Goal: Task Accomplishment & Management: Manage account settings

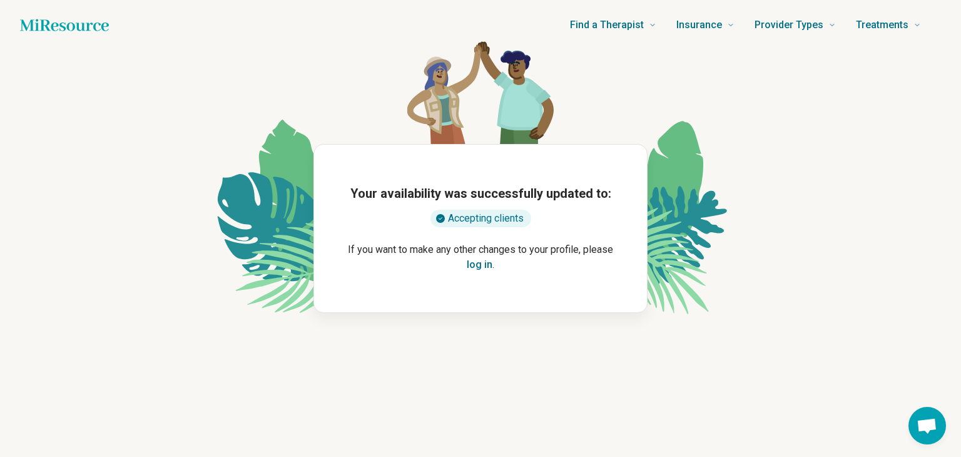
click at [470, 263] on button "log in" at bounding box center [480, 264] width 26 height 15
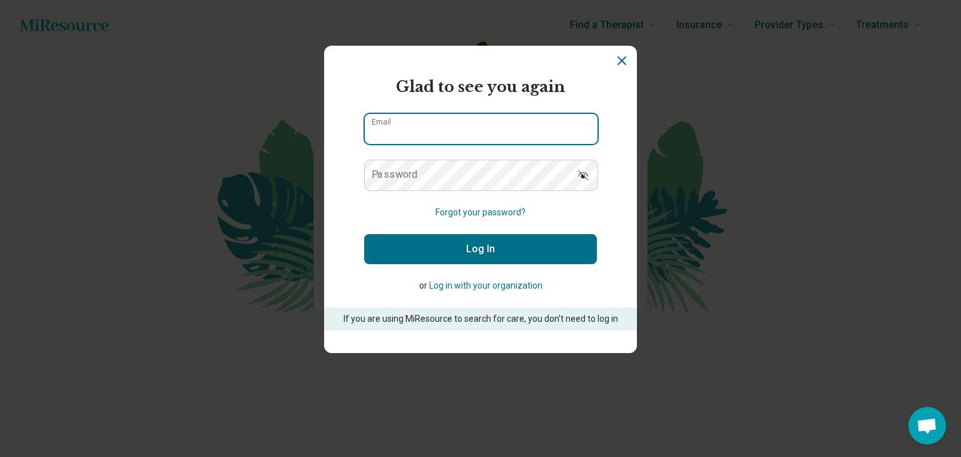
click at [415, 126] on input "Email" at bounding box center [481, 129] width 233 height 30
type input "**********"
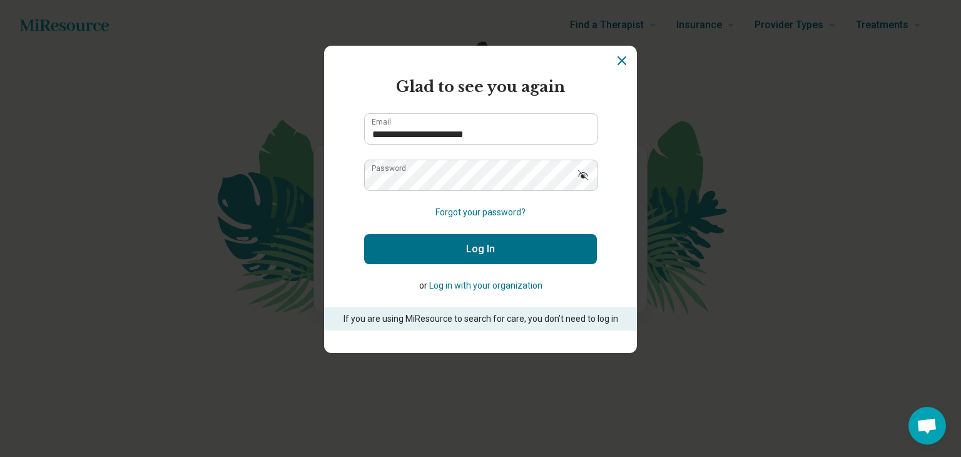
click at [453, 238] on button "Log In" at bounding box center [480, 249] width 233 height 30
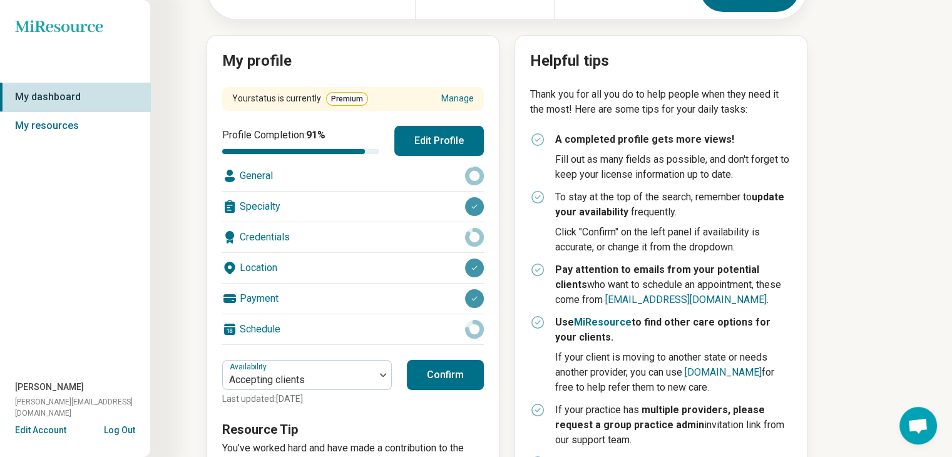
scroll to position [125, 0]
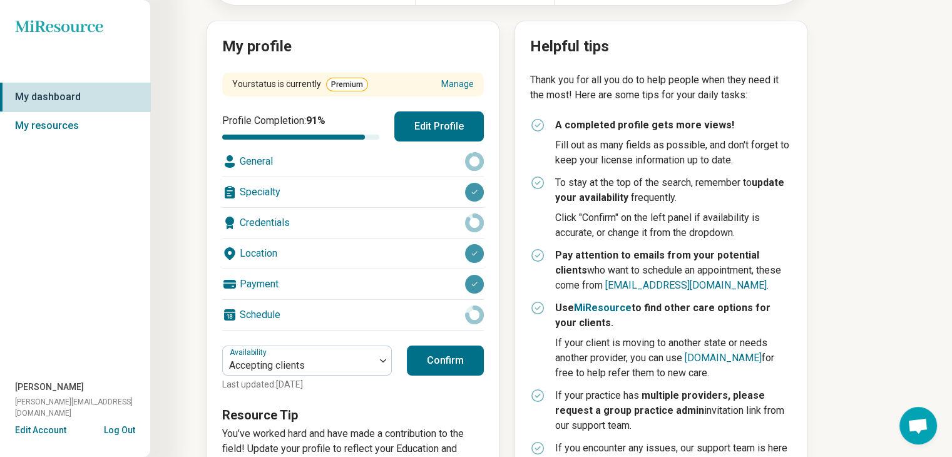
click at [251, 283] on div "Payment" at bounding box center [353, 284] width 262 height 30
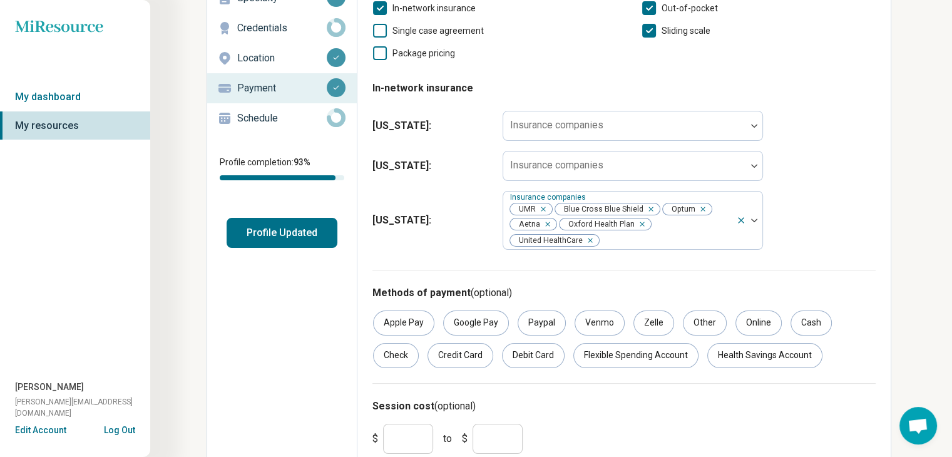
scroll to position [125, 0]
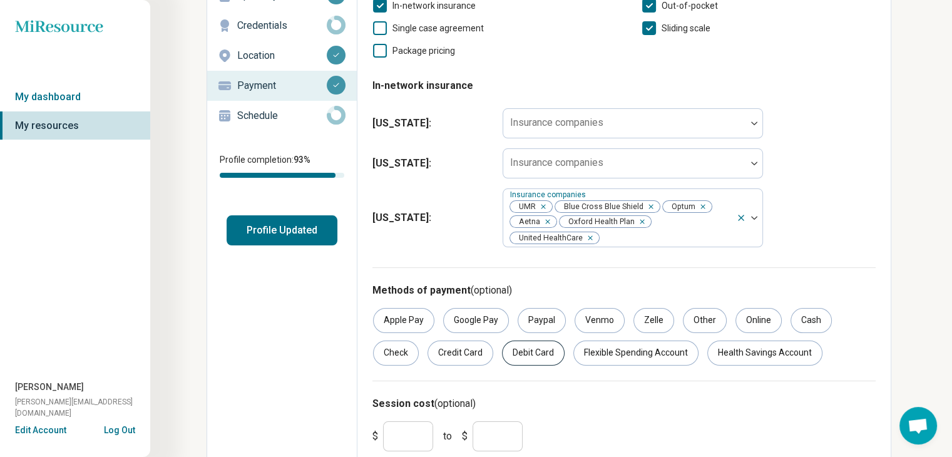
click at [517, 352] on div "Debit Card" at bounding box center [533, 352] width 63 height 25
click at [745, 325] on div "Online" at bounding box center [758, 320] width 46 height 25
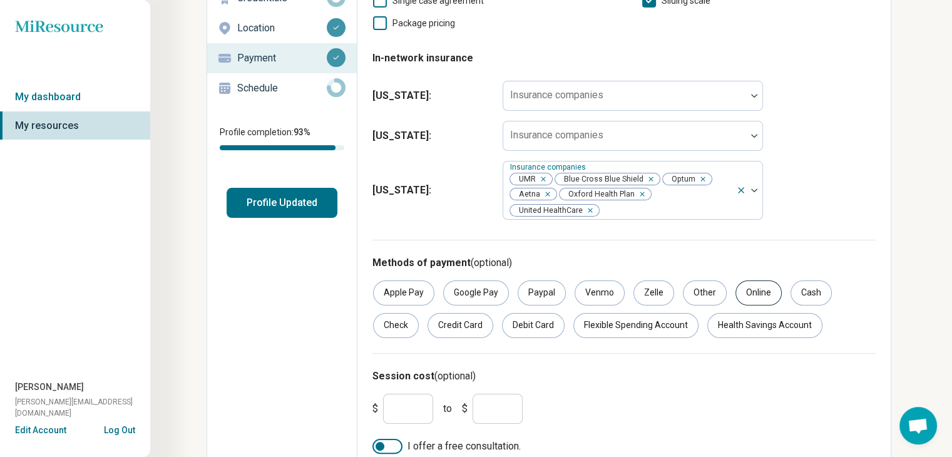
scroll to position [166, 0]
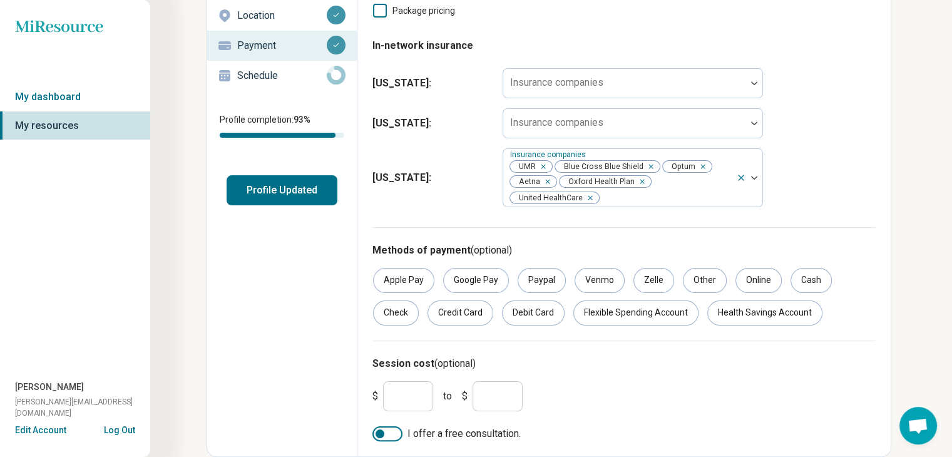
click at [411, 399] on input "***" at bounding box center [408, 396] width 50 height 30
type input "***"
click at [491, 396] on input "***" at bounding box center [497, 396] width 50 height 30
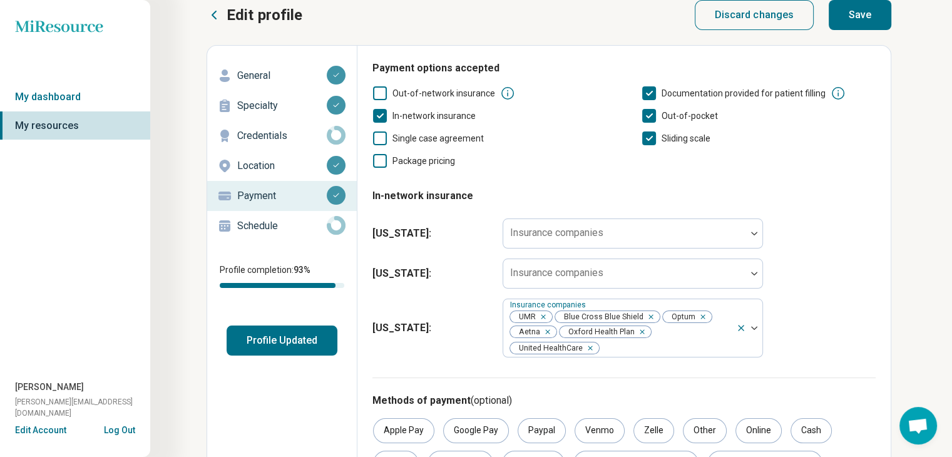
scroll to position [0, 0]
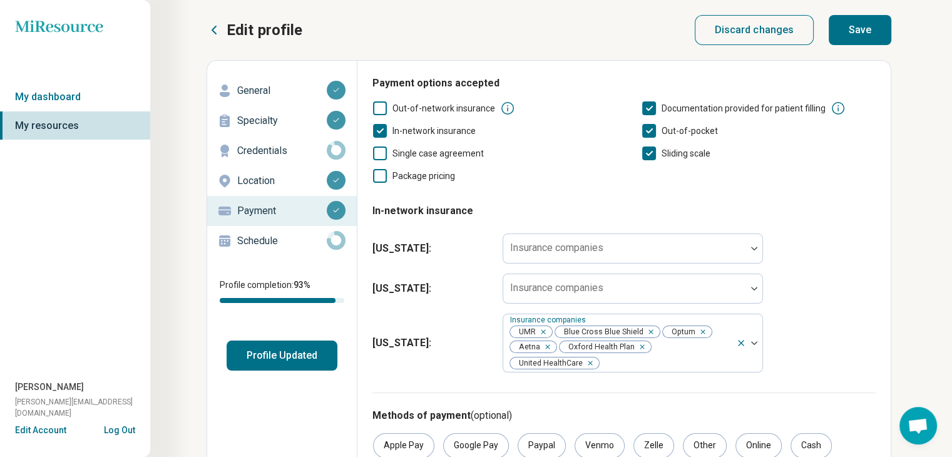
type input "***"
click at [852, 29] on button "Save" at bounding box center [859, 30] width 63 height 30
click at [646, 156] on icon at bounding box center [649, 153] width 14 height 14
click at [862, 36] on button "Save" at bounding box center [859, 30] width 63 height 30
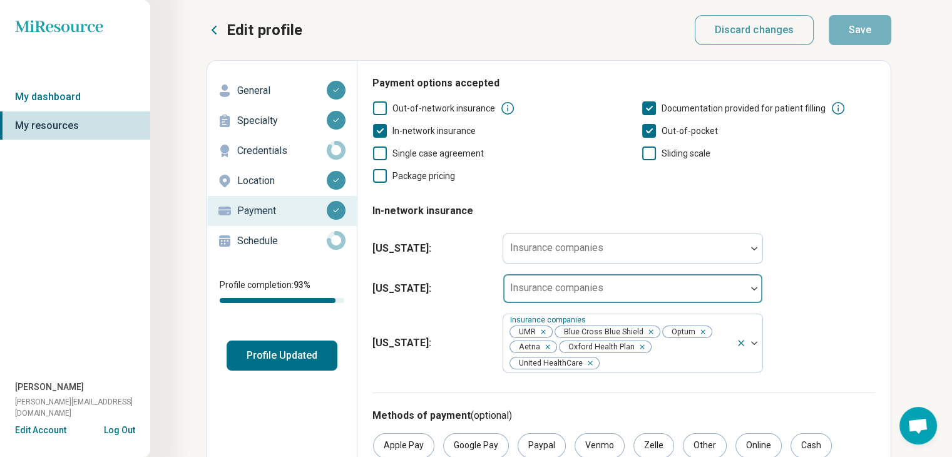
click at [746, 292] on div at bounding box center [754, 288] width 16 height 29
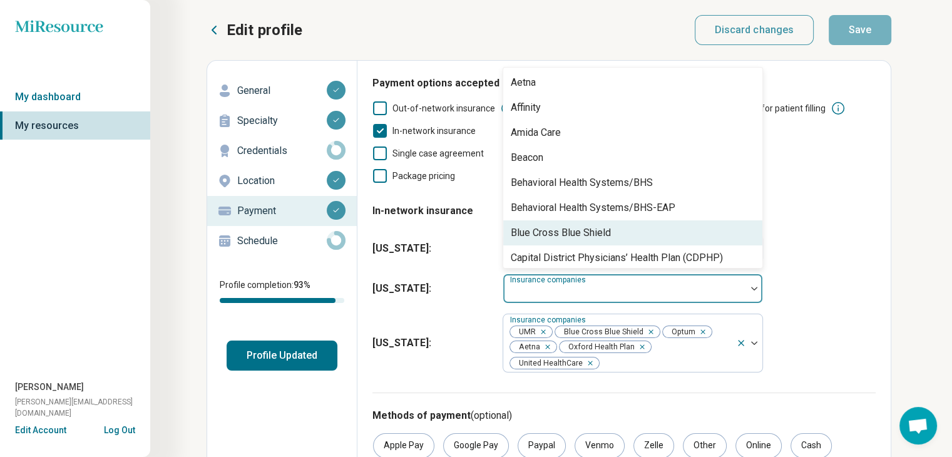
click at [536, 233] on div "Blue Cross Blue Shield" at bounding box center [561, 232] width 100 height 15
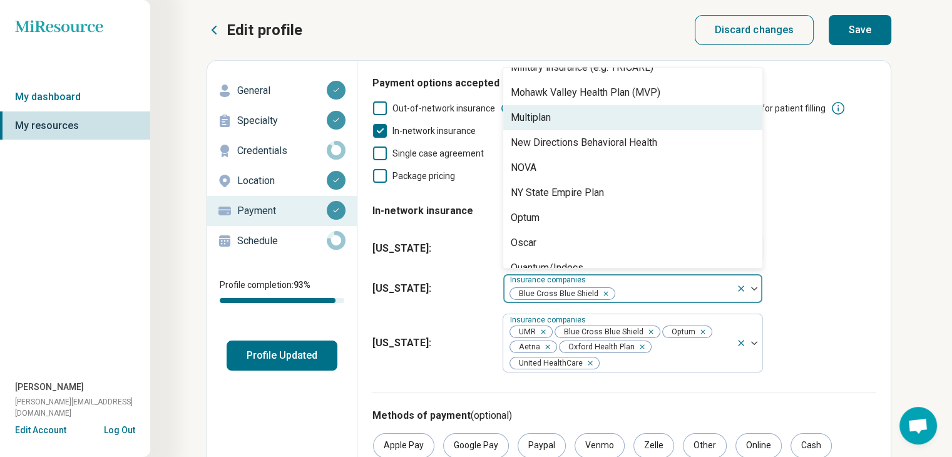
scroll to position [626, 0]
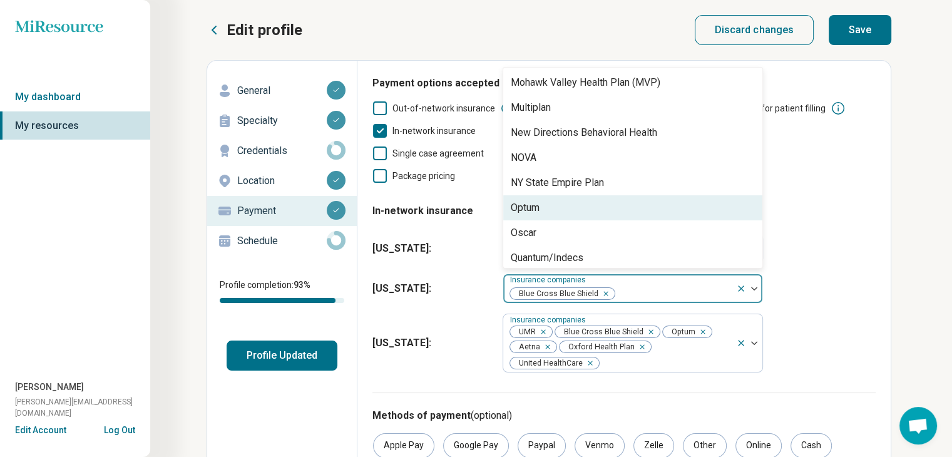
click at [533, 208] on div "Optum" at bounding box center [525, 207] width 29 height 15
click at [529, 208] on div "Oscar" at bounding box center [524, 207] width 26 height 15
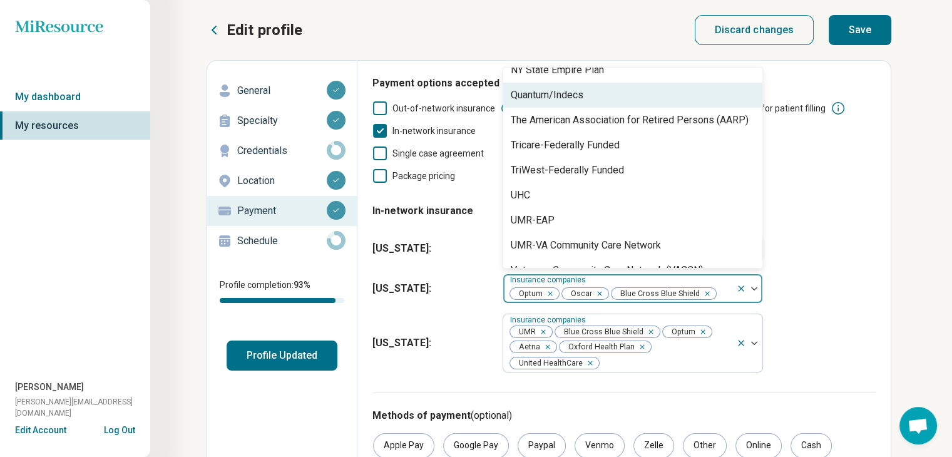
scroll to position [751, 0]
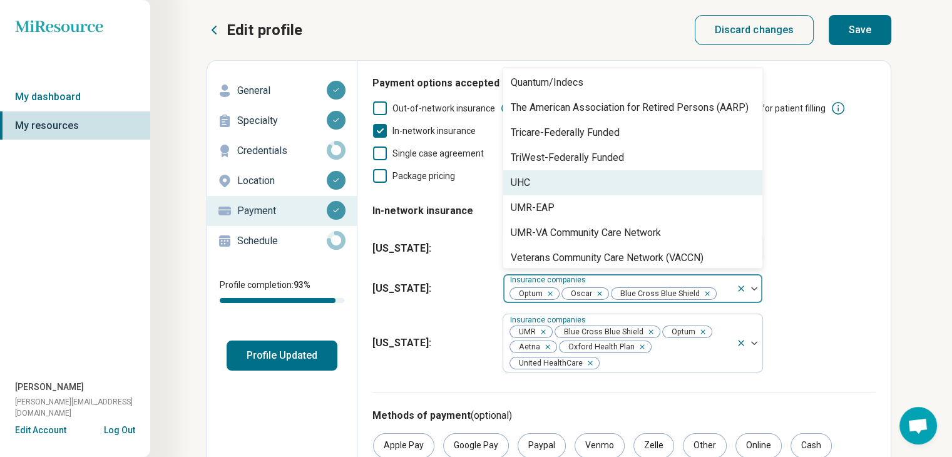
click at [526, 178] on div "UHC" at bounding box center [520, 182] width 19 height 15
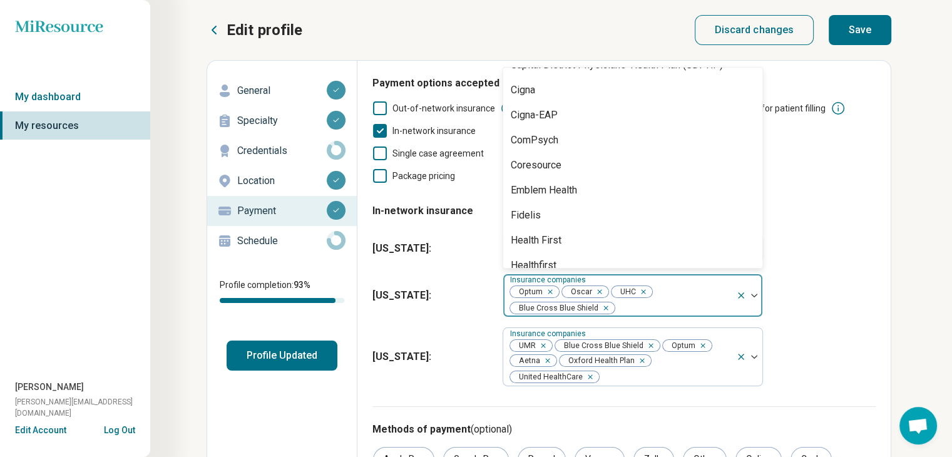
scroll to position [0, 0]
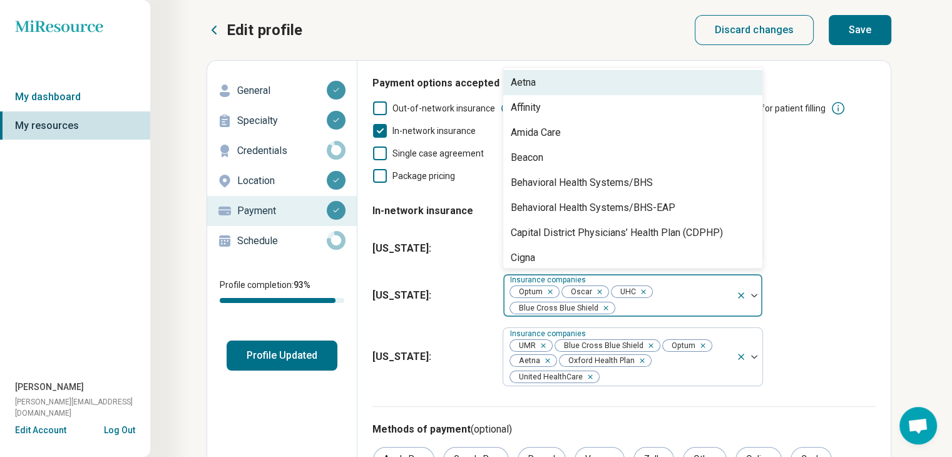
click at [527, 86] on div "Aetna" at bounding box center [523, 82] width 25 height 15
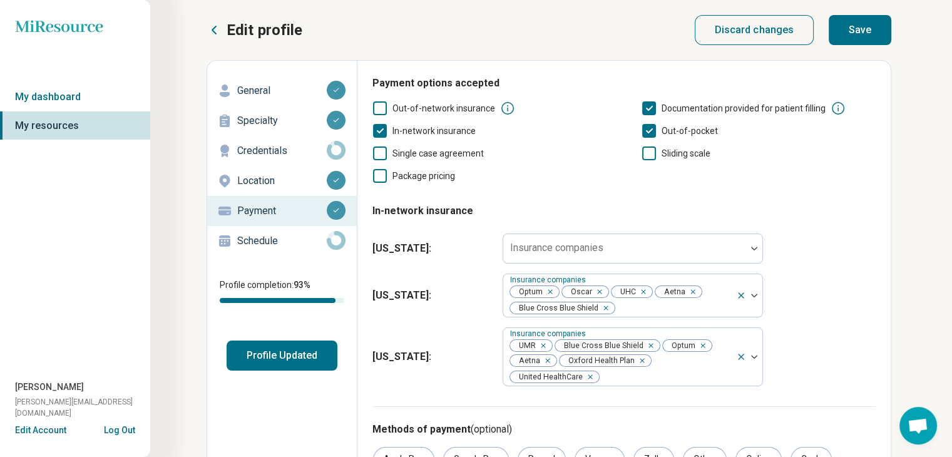
click at [850, 216] on fieldset "In-network insurance [US_STATE] : Insurance companies [US_STATE] : Insurance co…" at bounding box center [623, 292] width 503 height 198
click at [668, 242] on div at bounding box center [624, 249] width 243 height 28
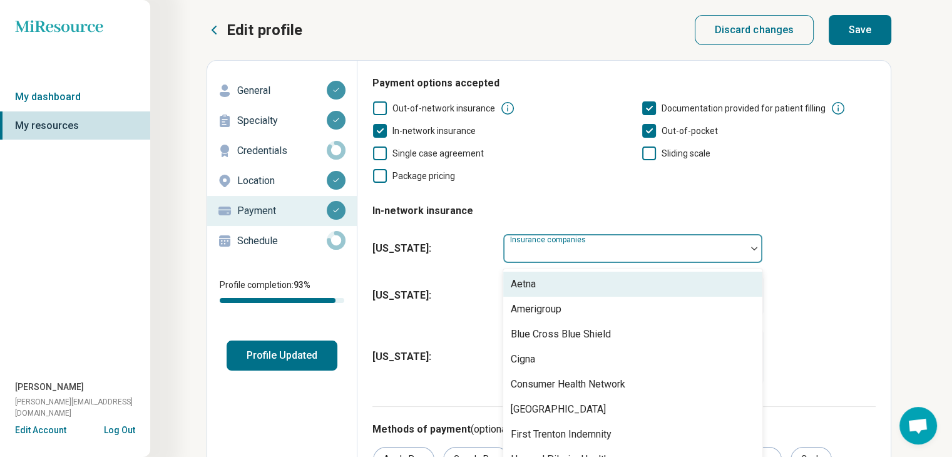
scroll to position [18, 0]
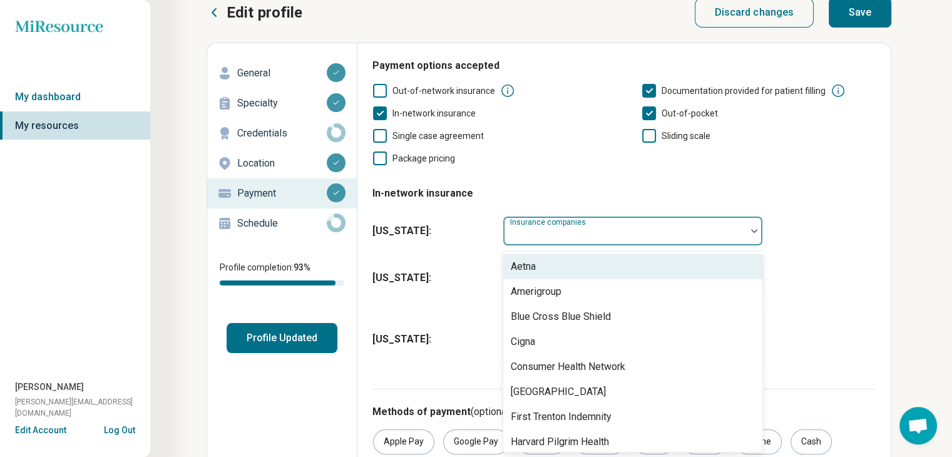
click at [546, 267] on div "Aetna" at bounding box center [632, 266] width 259 height 25
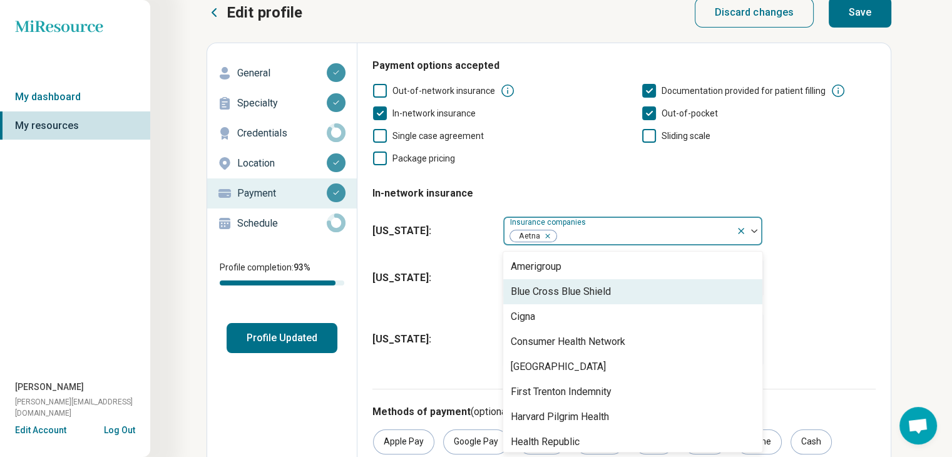
click at [574, 290] on div "Blue Cross Blue Shield" at bounding box center [561, 291] width 100 height 15
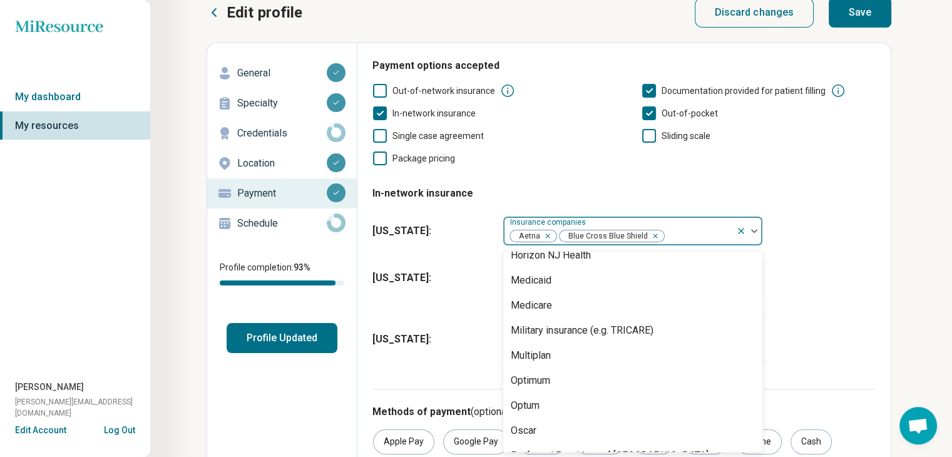
scroll to position [188, 0]
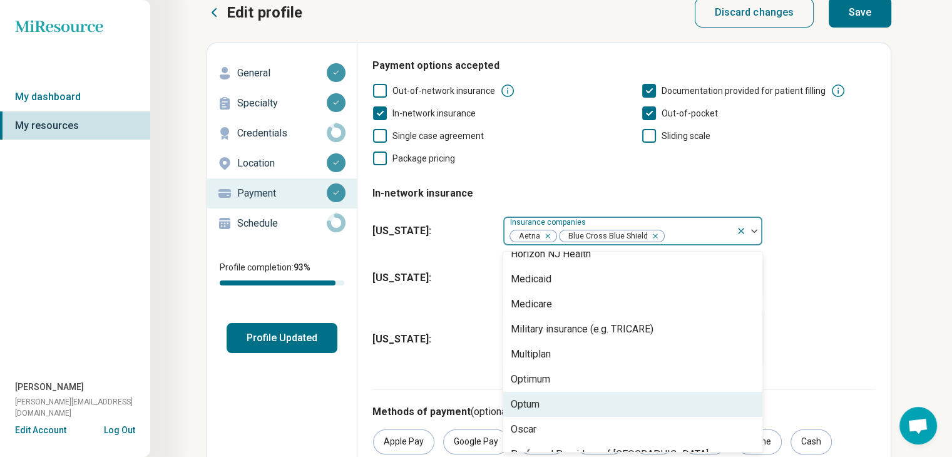
click at [528, 405] on div "Optum" at bounding box center [525, 404] width 29 height 15
click at [526, 403] on div "Oscar" at bounding box center [524, 404] width 26 height 15
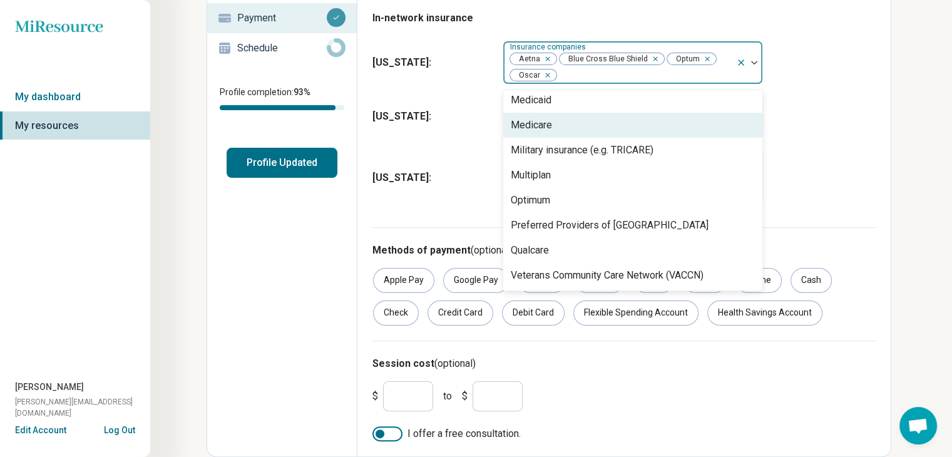
scroll to position [131, 0]
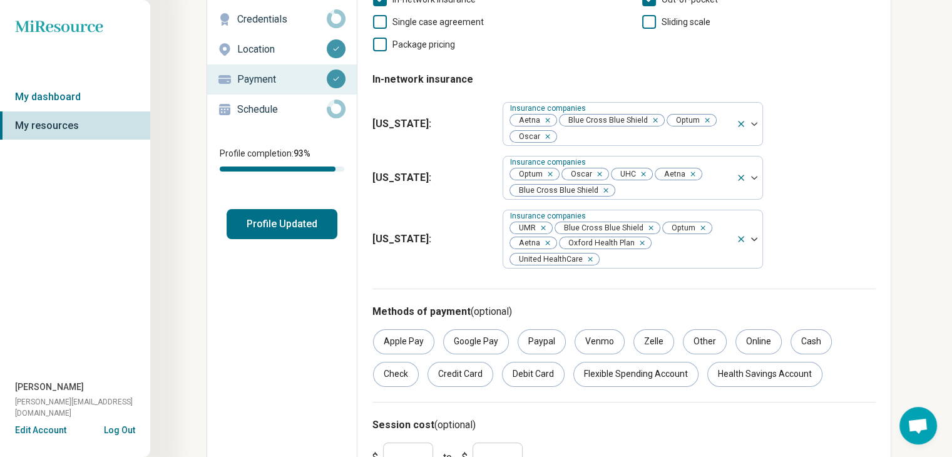
click at [864, 203] on div "[US_STATE] : Insurance companies Optum Oscar UHC Aetna Blue Cross Blue Shield" at bounding box center [623, 178] width 503 height 54
click at [644, 137] on div at bounding box center [643, 137] width 173 height 18
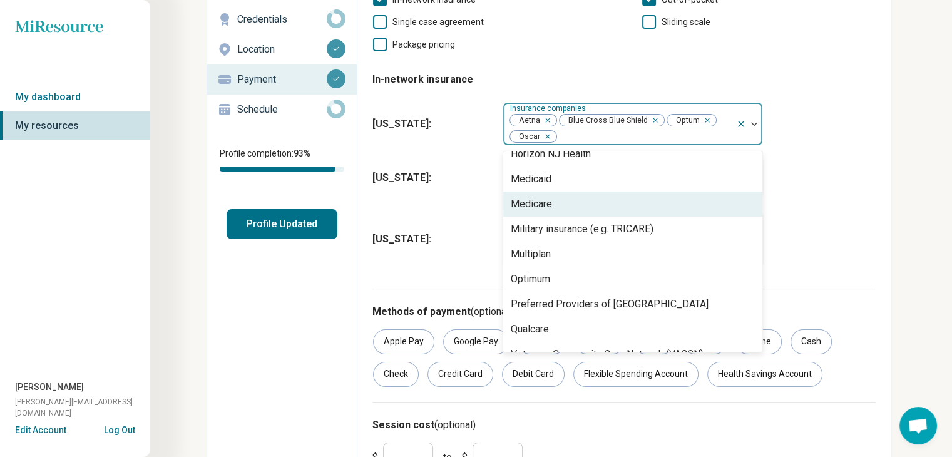
scroll to position [205, 0]
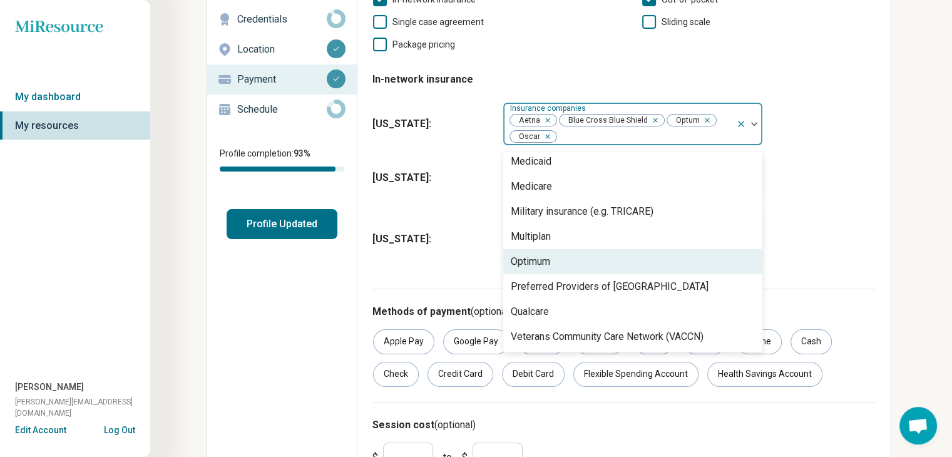
click at [856, 183] on div "[US_STATE] : Insurance companies Optum Oscar UHC Aetna Blue Cross Blue Shield" at bounding box center [623, 178] width 503 height 54
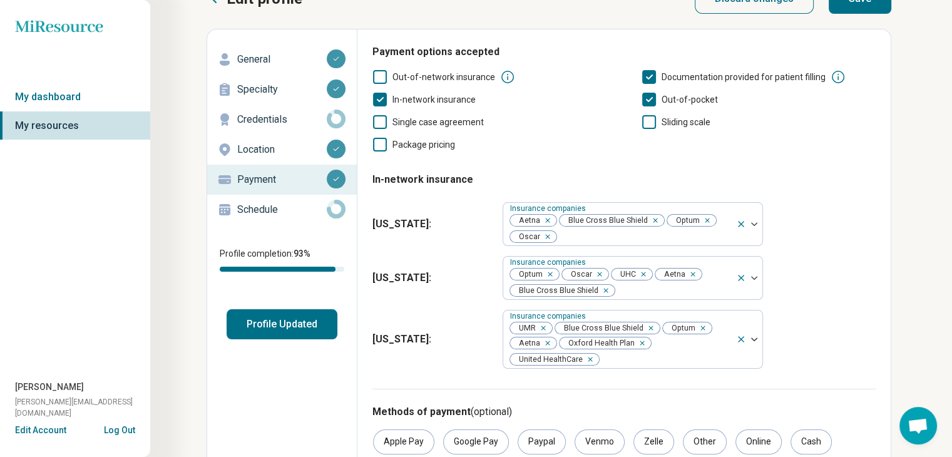
scroll to position [0, 0]
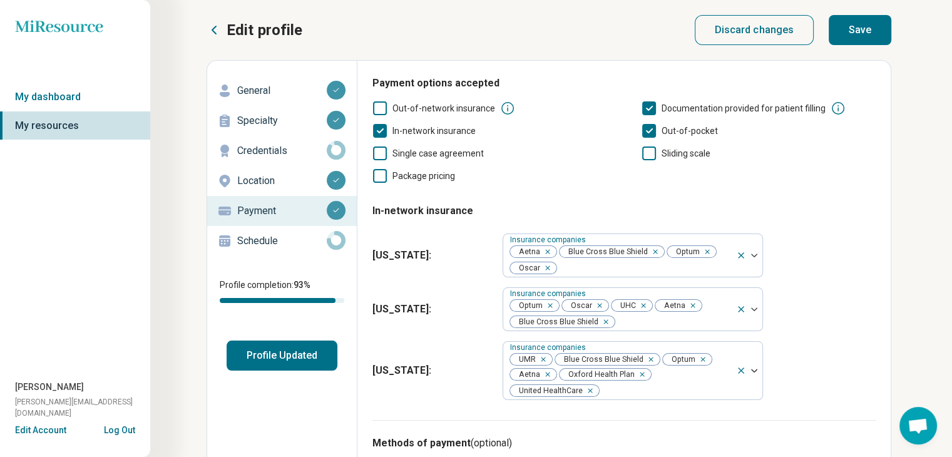
click at [865, 33] on button "Save" at bounding box center [859, 30] width 63 height 30
click at [270, 118] on p "Specialty" at bounding box center [281, 120] width 89 height 15
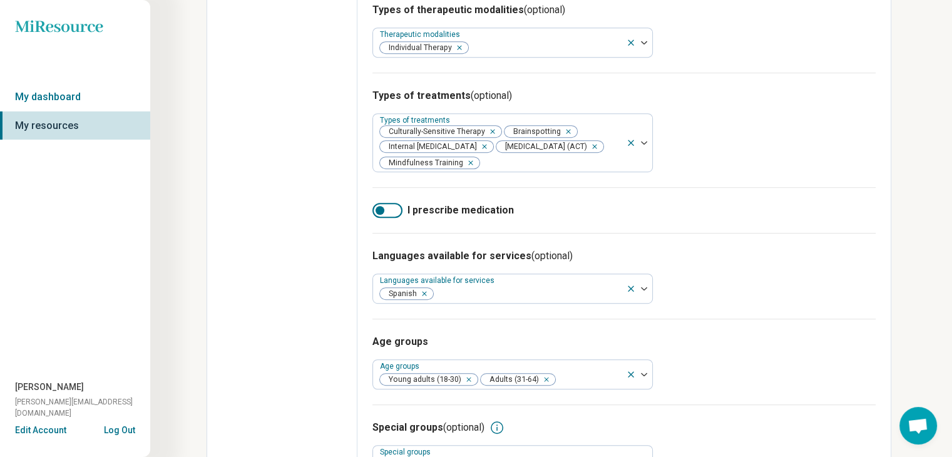
scroll to position [751, 0]
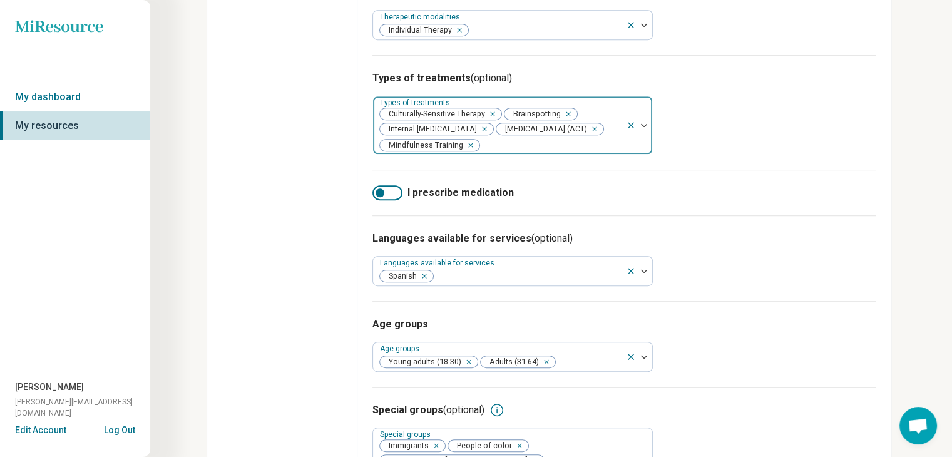
click at [494, 151] on div at bounding box center [551, 145] width 140 height 18
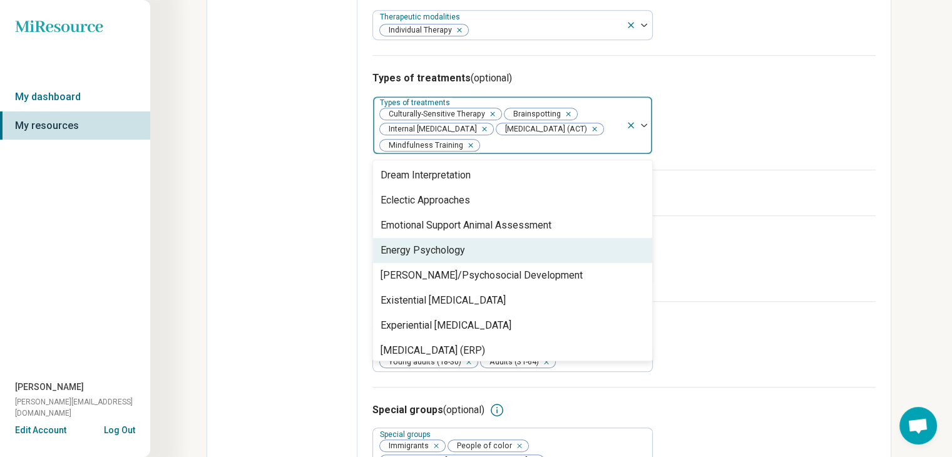
click at [819, 136] on div "Types of treatments (optional) 99 results available. Use Up and Down to choose …" at bounding box center [623, 112] width 503 height 114
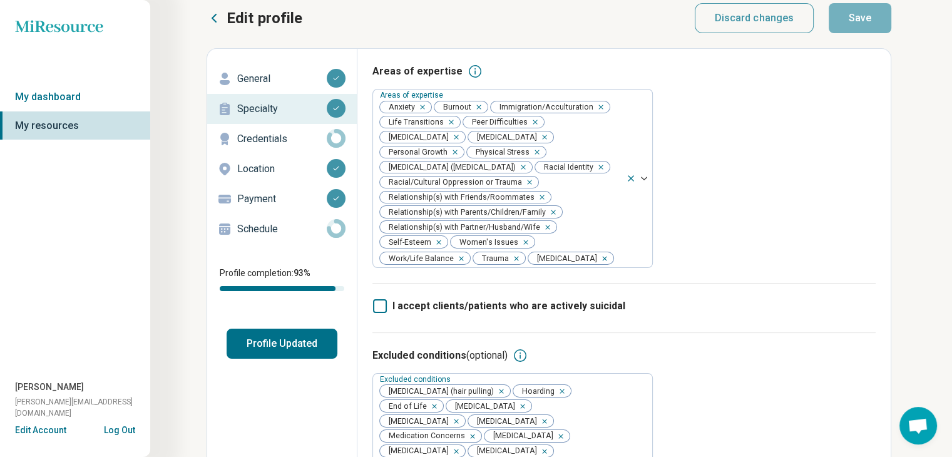
scroll to position [0, 0]
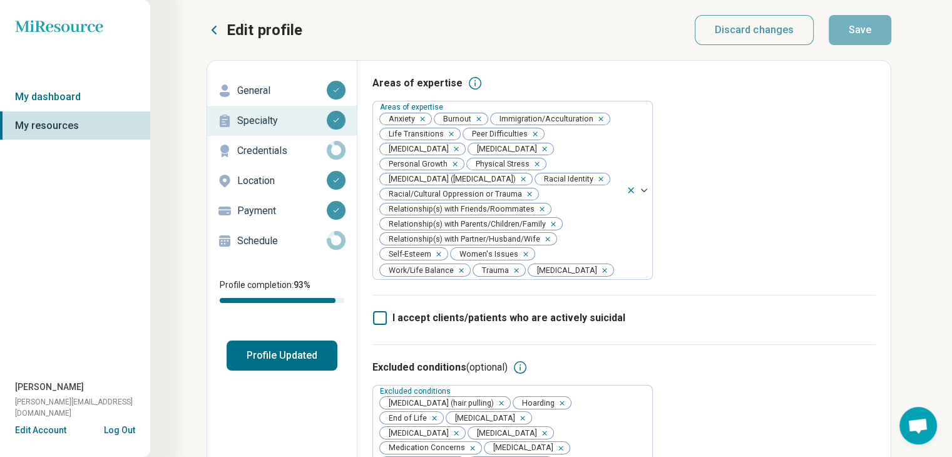
click at [253, 149] on p "Credentials" at bounding box center [281, 150] width 89 height 15
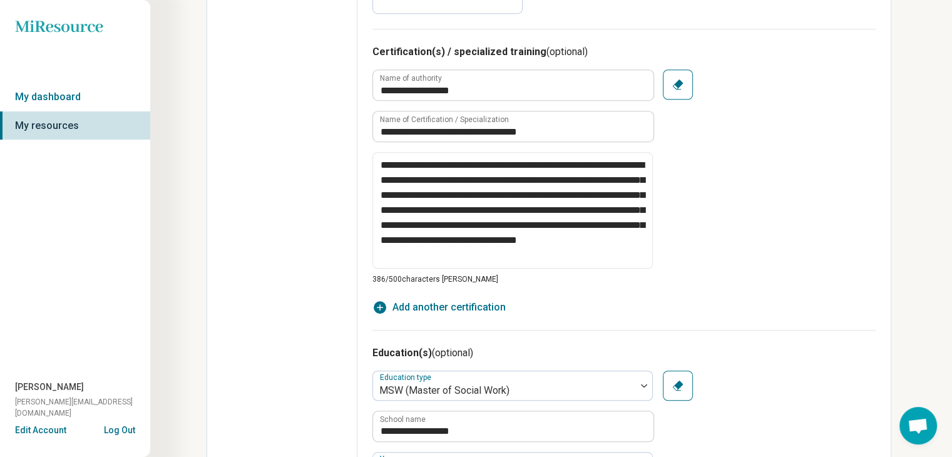
scroll to position [938, 0]
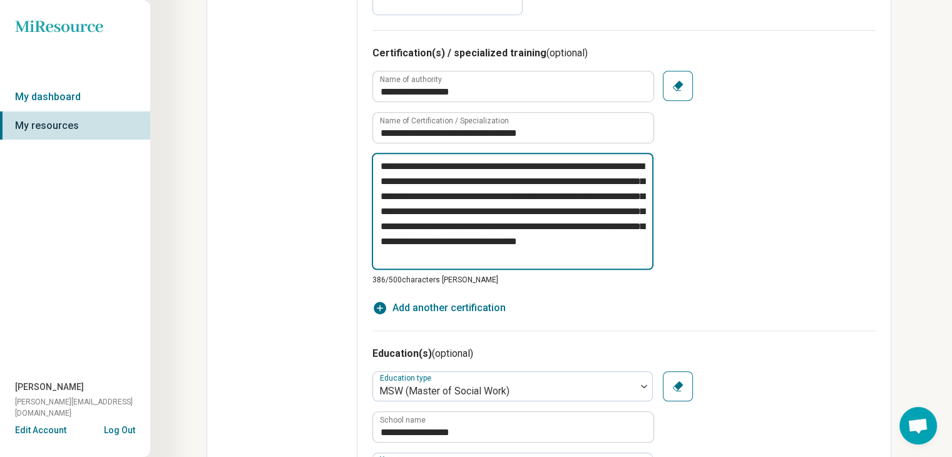
drag, startPoint x: 566, startPoint y: 166, endPoint x: 355, endPoint y: 143, distance: 211.5
click at [356, 141] on div "**********" at bounding box center [548, 56] width 684 height 1868
type textarea "*"
type textarea "**********"
click at [383, 168] on textarea "**********" at bounding box center [513, 211] width 282 height 117
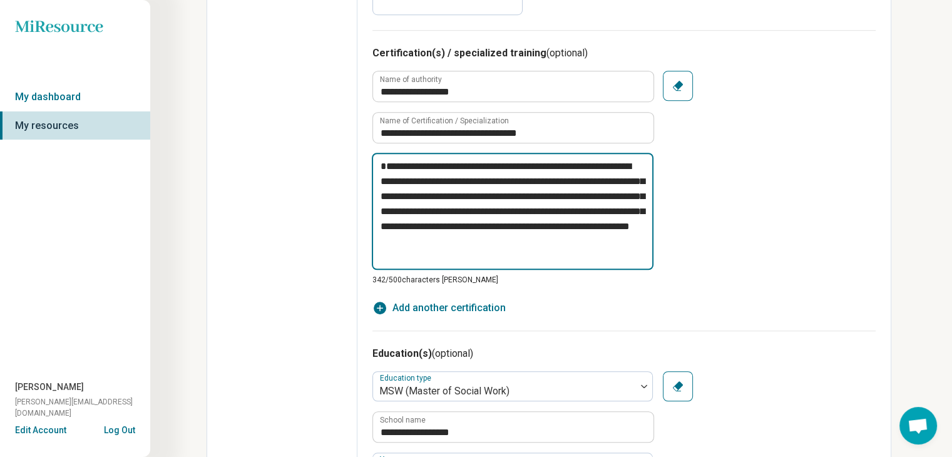
type textarea "*"
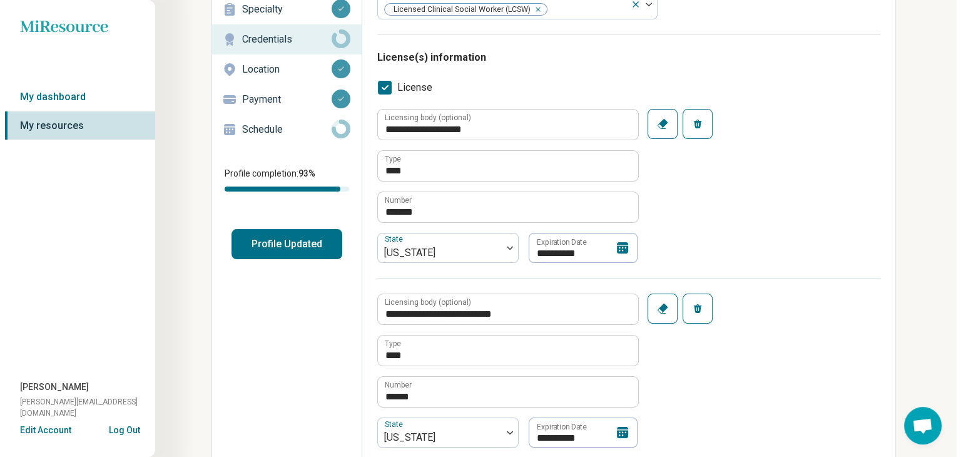
scroll to position [0, 0]
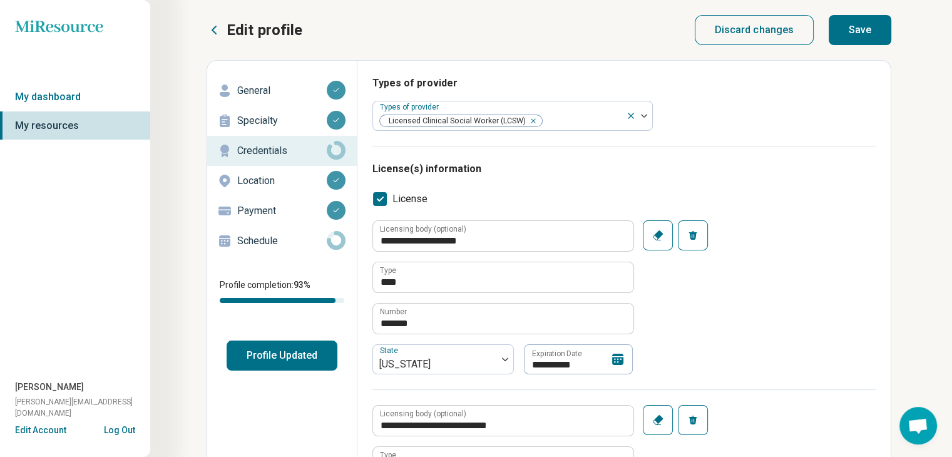
type textarea "**********"
click at [866, 30] on button "Save" at bounding box center [859, 30] width 63 height 30
type textarea "*"
click at [125, 426] on button "Log Out" at bounding box center [119, 429] width 31 height 10
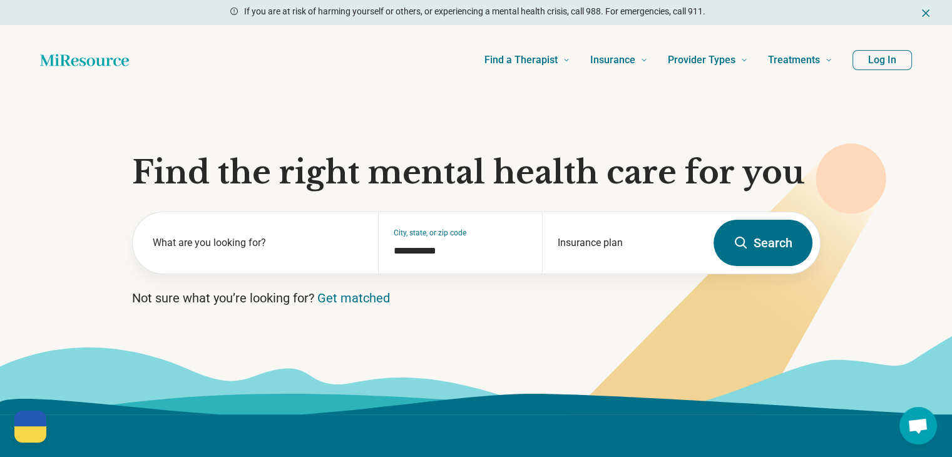
click at [873, 63] on button "Log In" at bounding box center [881, 60] width 59 height 20
